Goal: Task Accomplishment & Management: Manage account settings

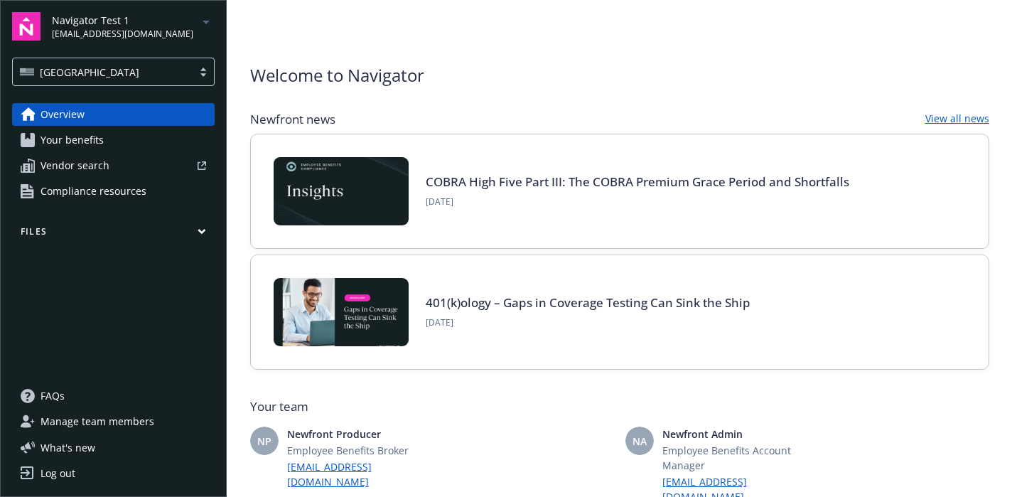
click at [208, 230] on button "Files" at bounding box center [113, 234] width 203 height 18
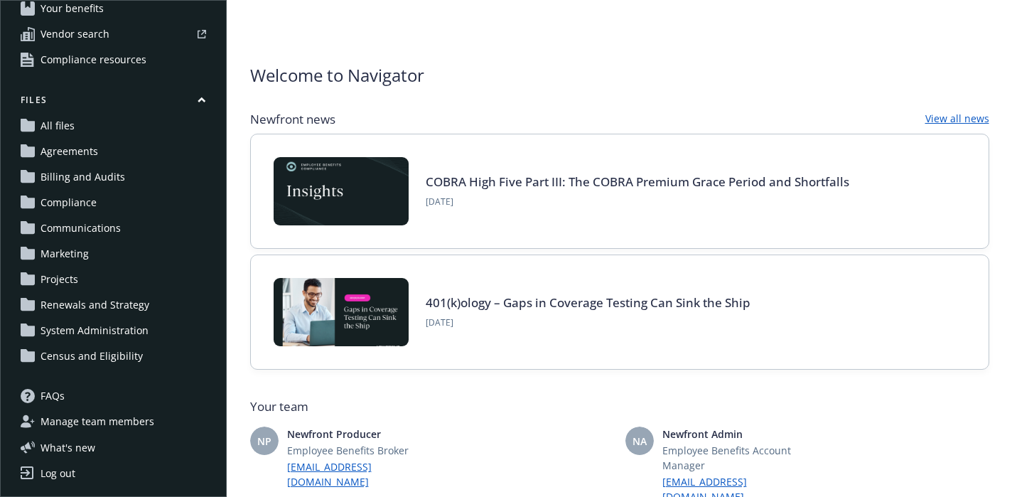
scroll to position [132, 0]
click at [87, 117] on link "All files" at bounding box center [113, 125] width 203 height 23
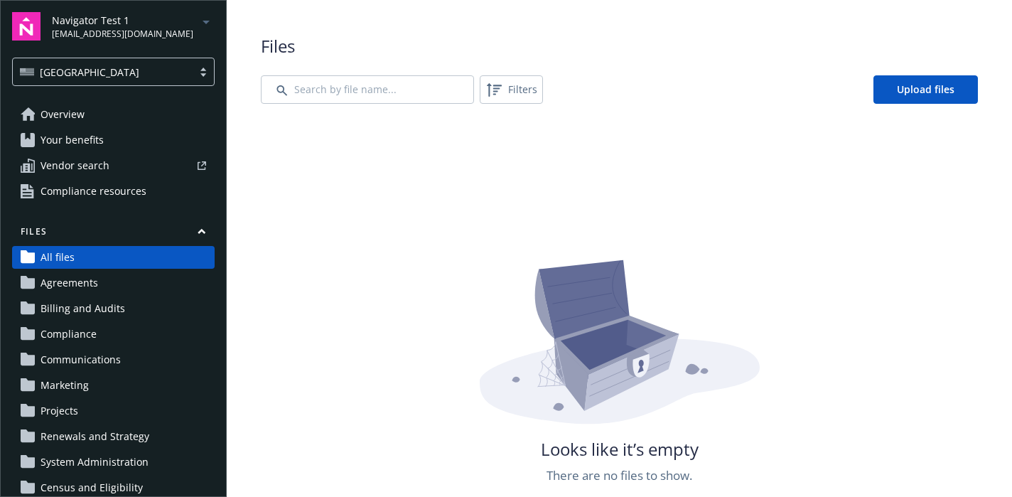
scroll to position [132, 0]
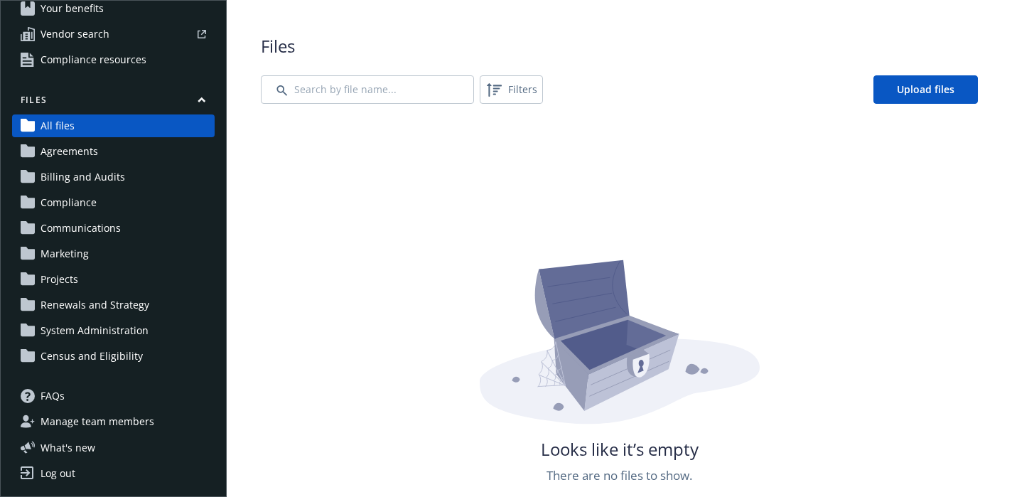
click at [106, 360] on span "Census and Eligibility" at bounding box center [92, 356] width 102 height 23
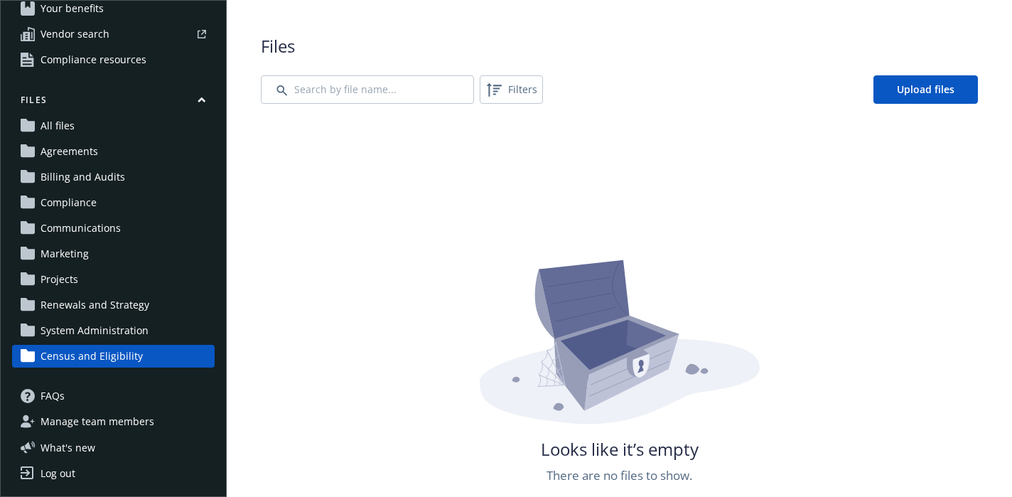
scroll to position [132, 0]
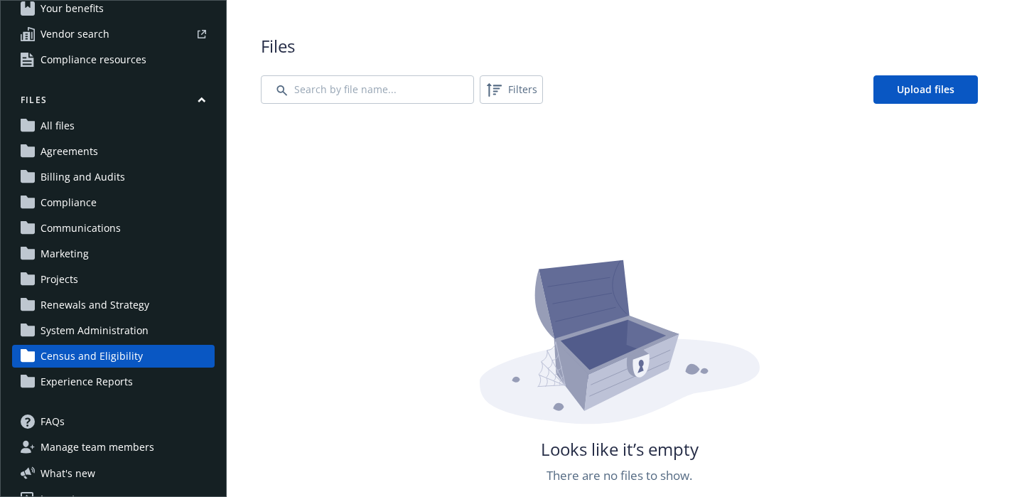
scroll to position [157, 0]
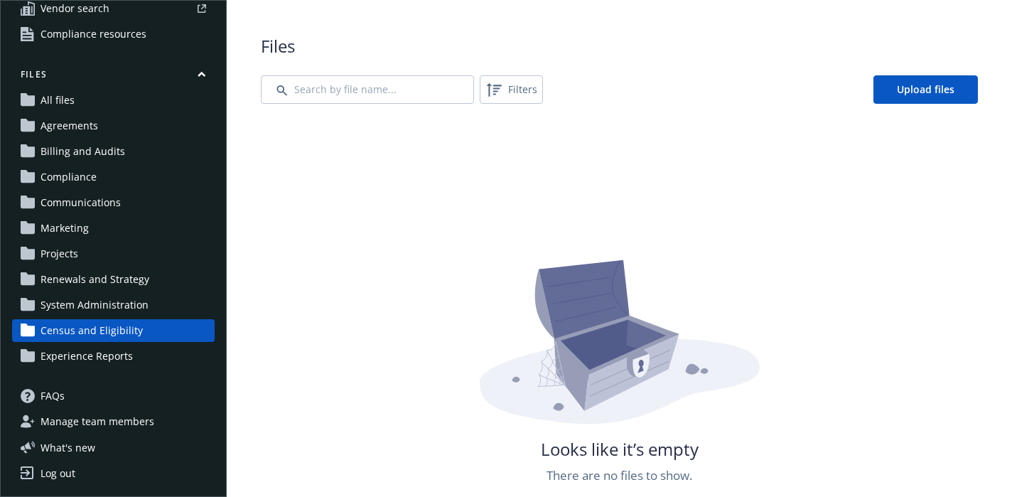
click at [125, 365] on span "Experience Reports" at bounding box center [87, 356] width 92 height 23
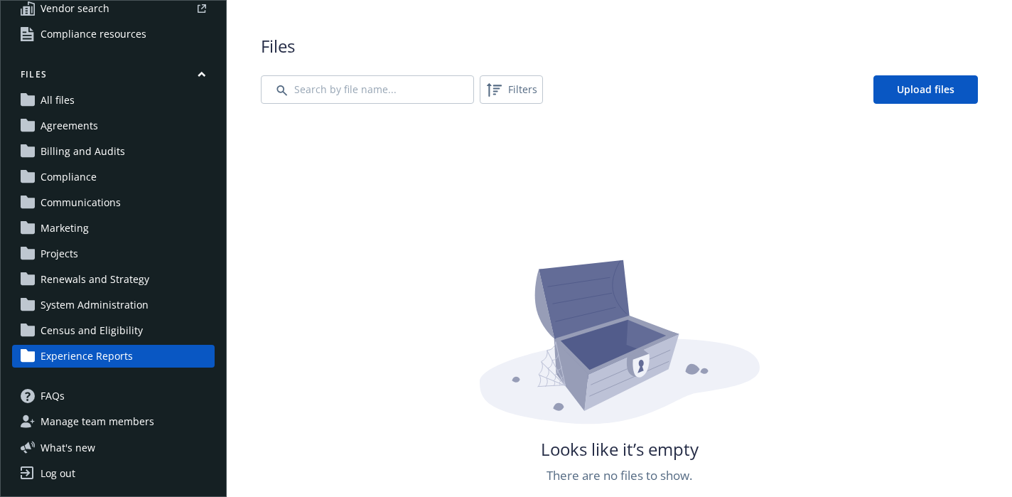
click at [108, 108] on link "All files" at bounding box center [113, 100] width 203 height 23
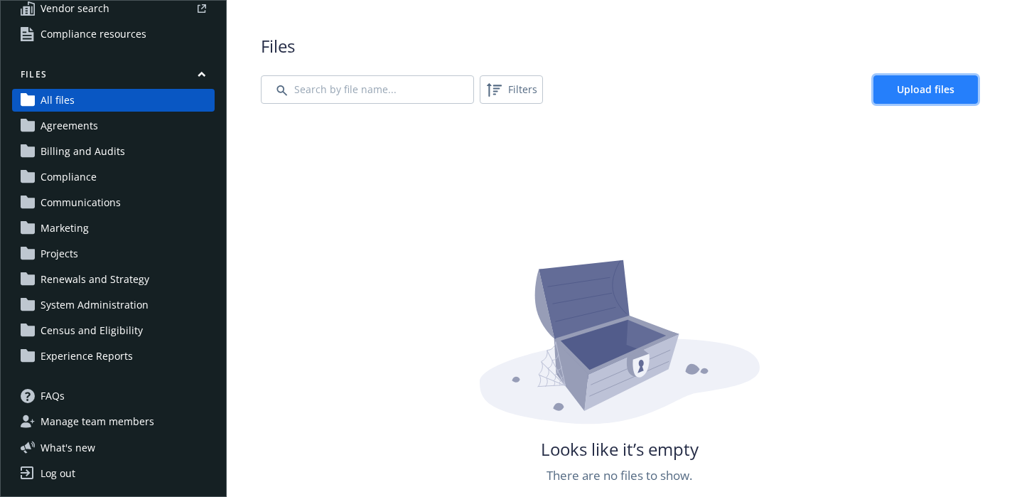
click at [886, 98] on link "Upload files" at bounding box center [926, 89] width 104 height 28
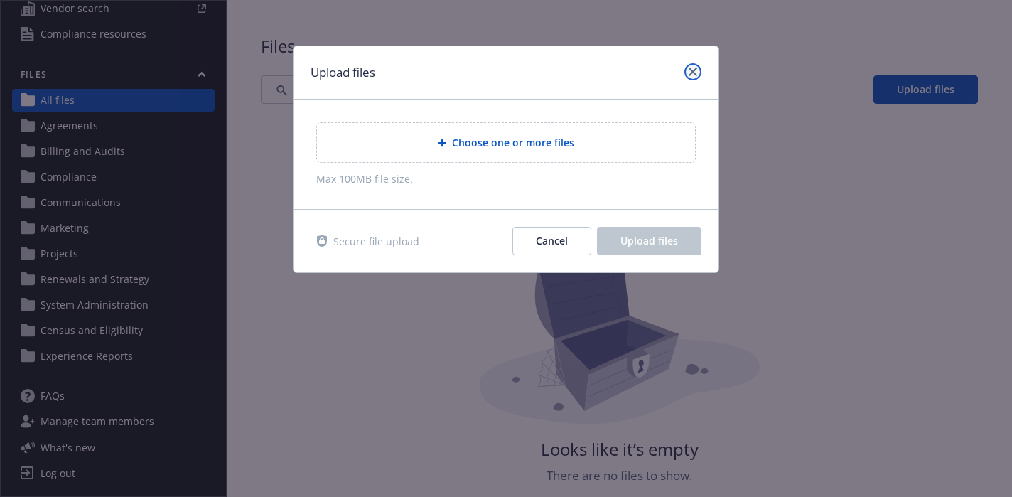
click at [692, 80] on link "close" at bounding box center [693, 71] width 17 height 17
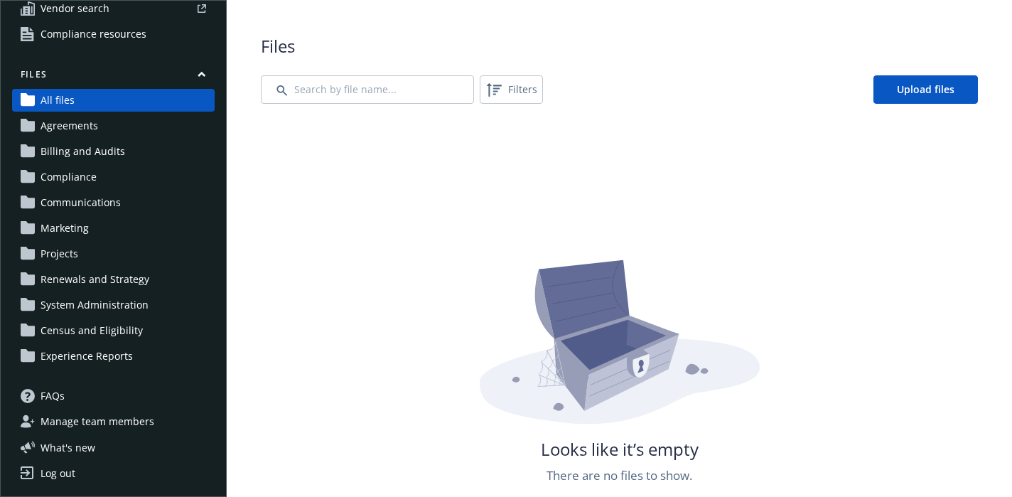
click at [112, 429] on span "Manage team members" at bounding box center [98, 421] width 114 height 23
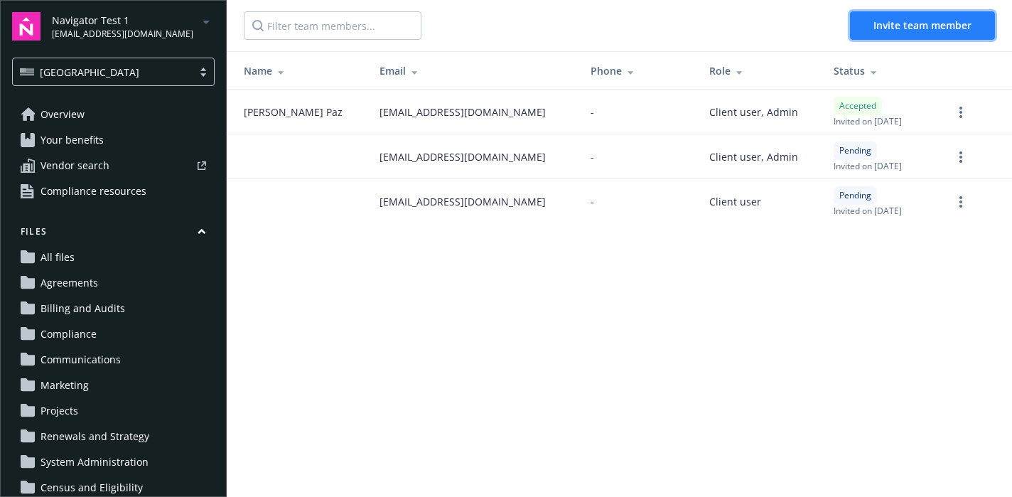
click at [894, 25] on span "Invite team member" at bounding box center [923, 25] width 98 height 14
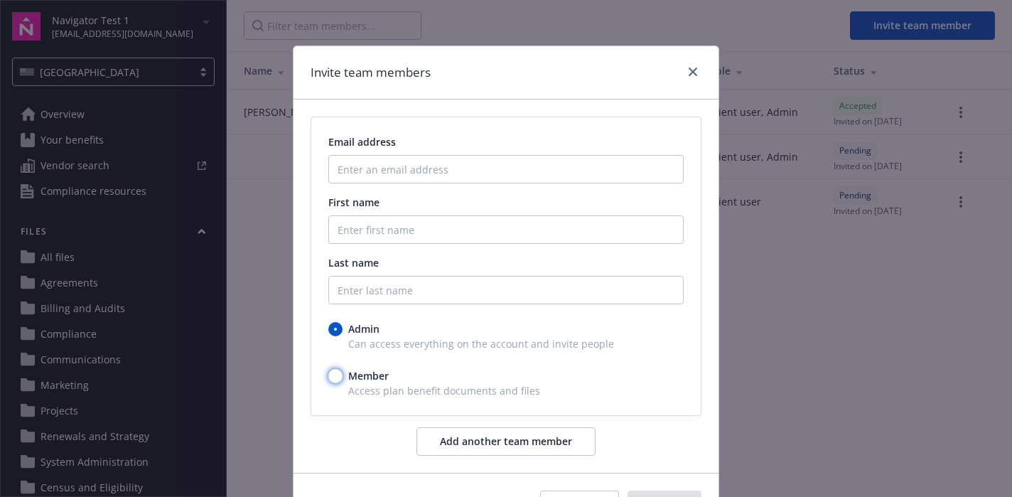
click at [328, 376] on input "Member" at bounding box center [335, 376] width 14 height 14
radio input "true"
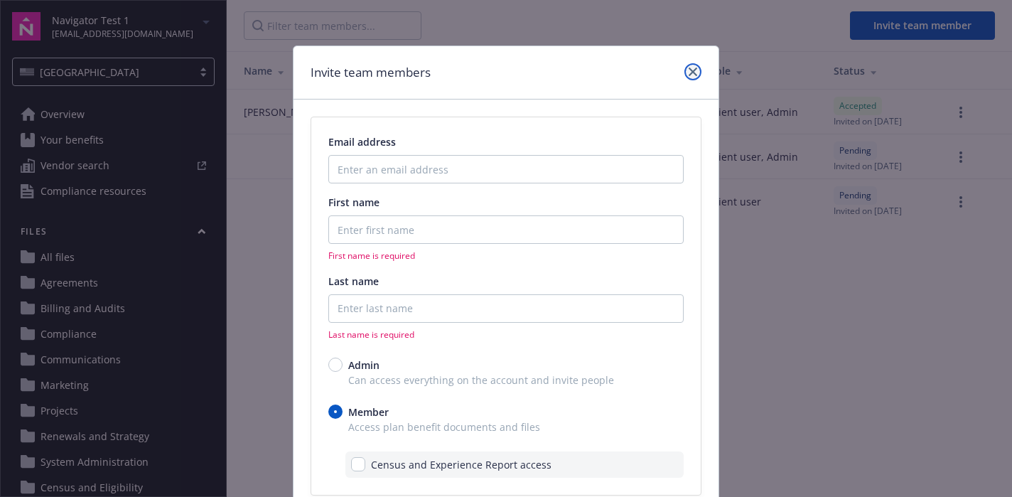
click at [689, 74] on icon "close" at bounding box center [693, 72] width 9 height 9
